Goal: Navigation & Orientation: Go to known website

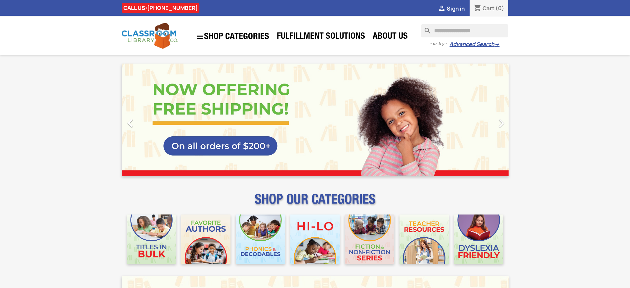
click at [455, 8] on span "Sign in" at bounding box center [456, 8] width 18 height 7
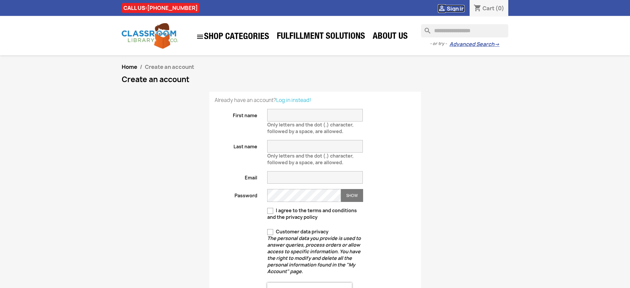
click at [455, 8] on span "Sign in" at bounding box center [456, 8] width 18 height 7
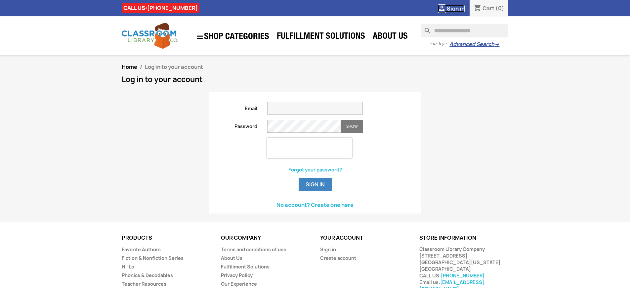
click at [455, 8] on span "Sign in" at bounding box center [456, 8] width 18 height 7
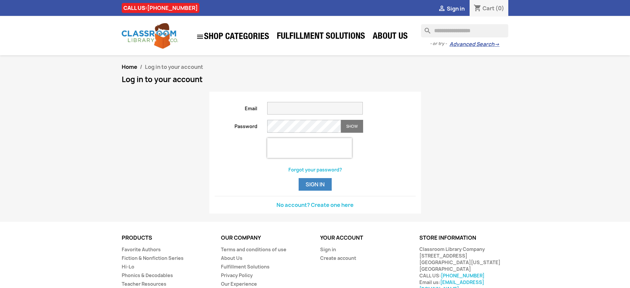
click at [455, 8] on span "Sign in" at bounding box center [456, 8] width 18 height 7
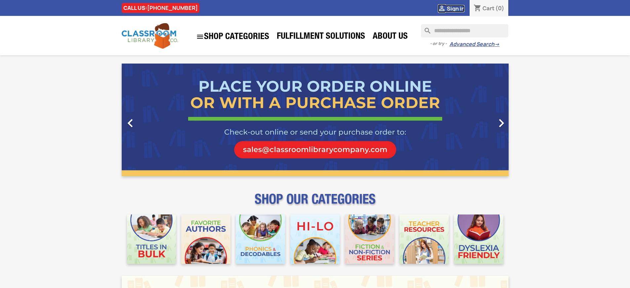
click at [455, 8] on span "Sign in" at bounding box center [456, 8] width 18 height 7
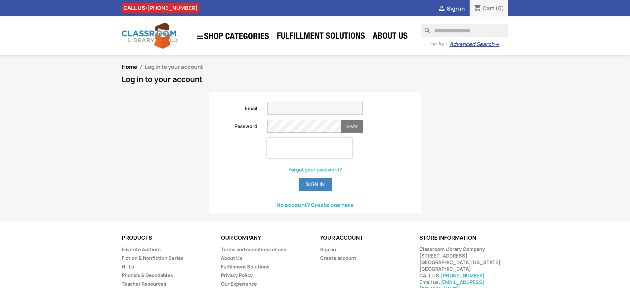
click at [455, 8] on span "Sign in" at bounding box center [456, 8] width 18 height 7
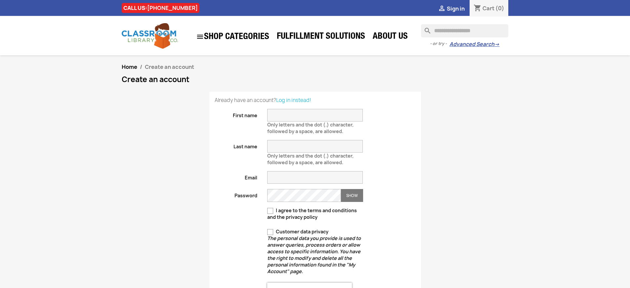
click at [455, 8] on span "Sign in" at bounding box center [456, 8] width 18 height 7
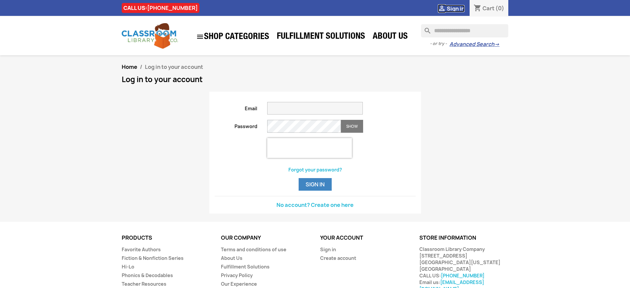
click at [455, 8] on span "Sign in" at bounding box center [456, 8] width 18 height 7
click at [315, 190] on button "Sign in" at bounding box center [314, 184] width 33 height 13
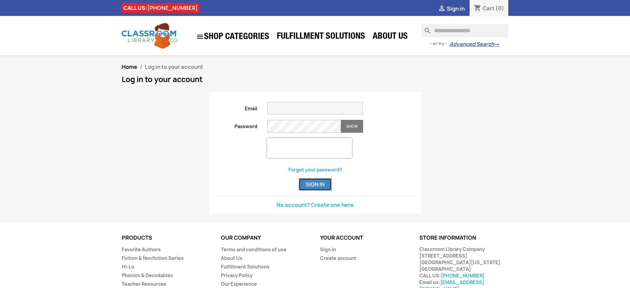
click at [315, 190] on button "Sign in" at bounding box center [314, 184] width 33 height 13
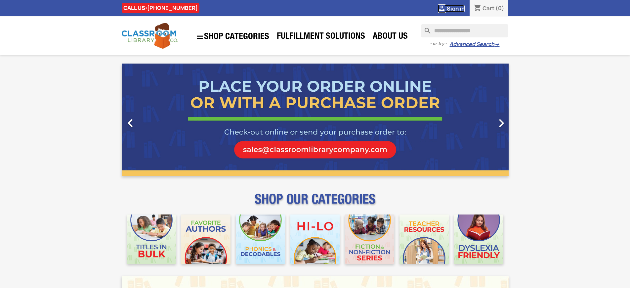
click at [455, 8] on span "Sign in" at bounding box center [456, 8] width 18 height 7
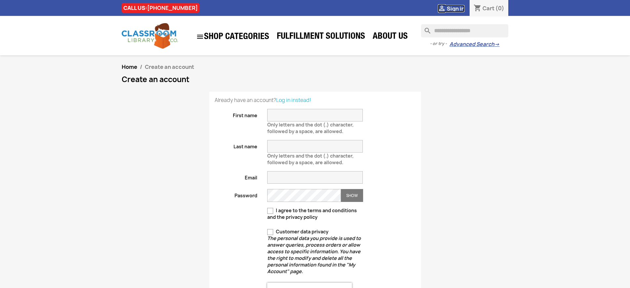
click at [455, 8] on span "Sign in" at bounding box center [456, 8] width 18 height 7
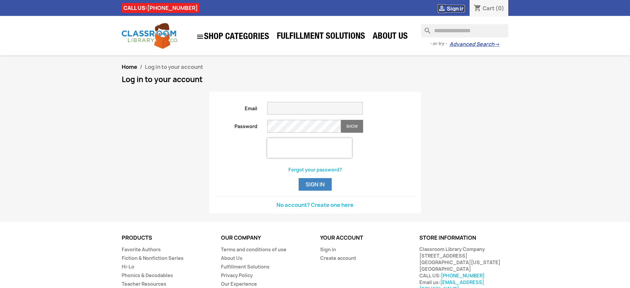
click at [455, 8] on span "Sign in" at bounding box center [456, 8] width 18 height 7
click at [328, 252] on link "Sign in" at bounding box center [328, 249] width 16 height 6
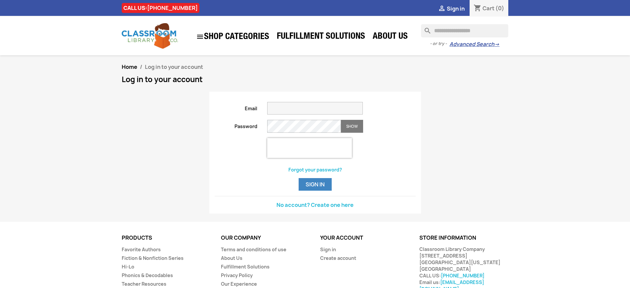
click at [455, 8] on span "Sign in" at bounding box center [456, 8] width 18 height 7
click at [328, 252] on link "Sign in" at bounding box center [328, 249] width 16 height 6
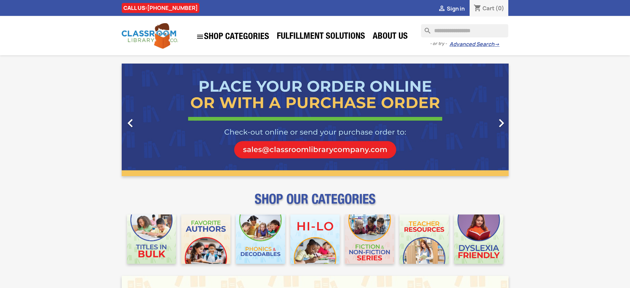
click at [455, 8] on span "Sign in" at bounding box center [456, 8] width 18 height 7
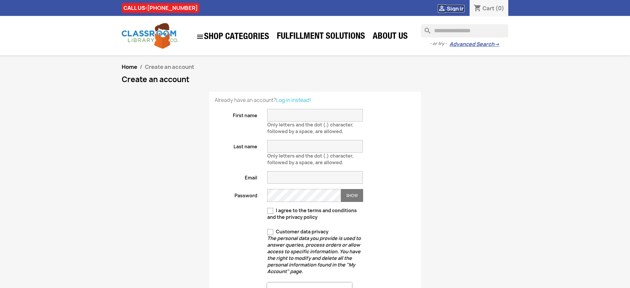
click at [455, 8] on span "Sign in" at bounding box center [456, 8] width 18 height 7
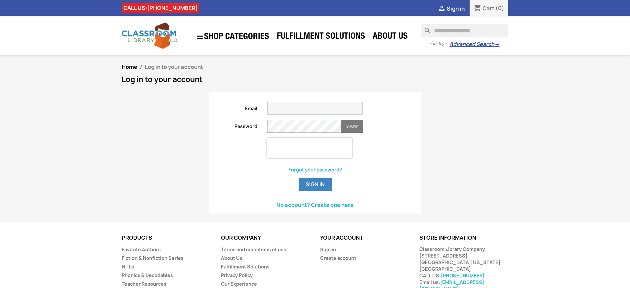
click at [455, 8] on span "Sign in" at bounding box center [456, 8] width 18 height 7
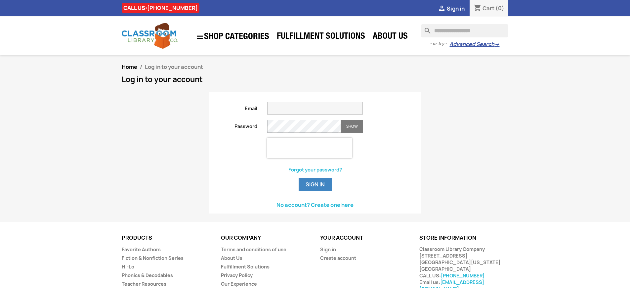
click at [315, 208] on link "No account? Create one here" at bounding box center [314, 204] width 77 height 7
click at [455, 8] on span "Sign in" at bounding box center [456, 8] width 18 height 7
click at [315, 208] on link "No account? Create one here" at bounding box center [314, 204] width 77 height 7
